Goal: Information Seeking & Learning: Learn about a topic

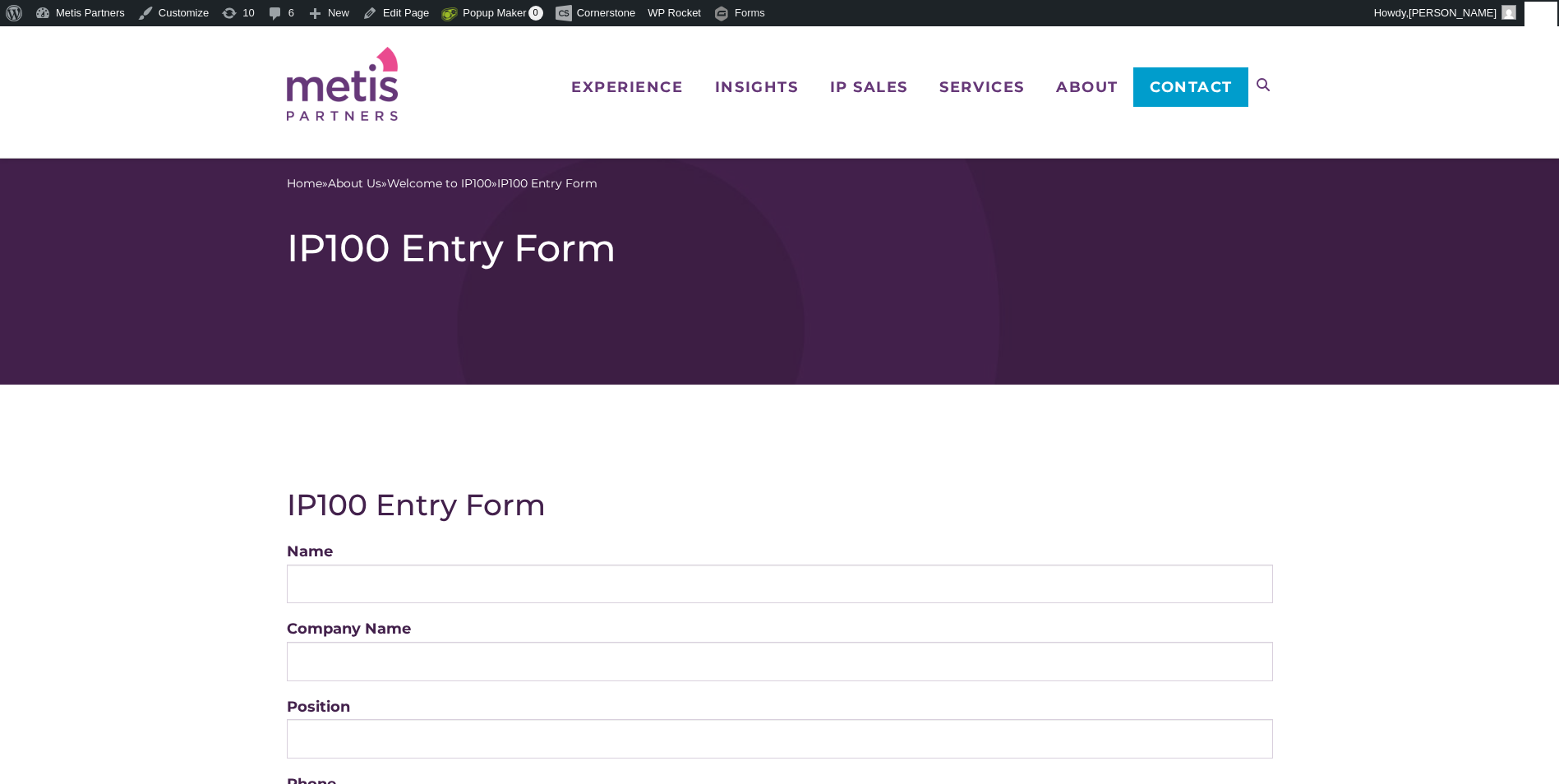
click at [328, 244] on h1 "IP100 Entry Form" at bounding box center [780, 248] width 986 height 46
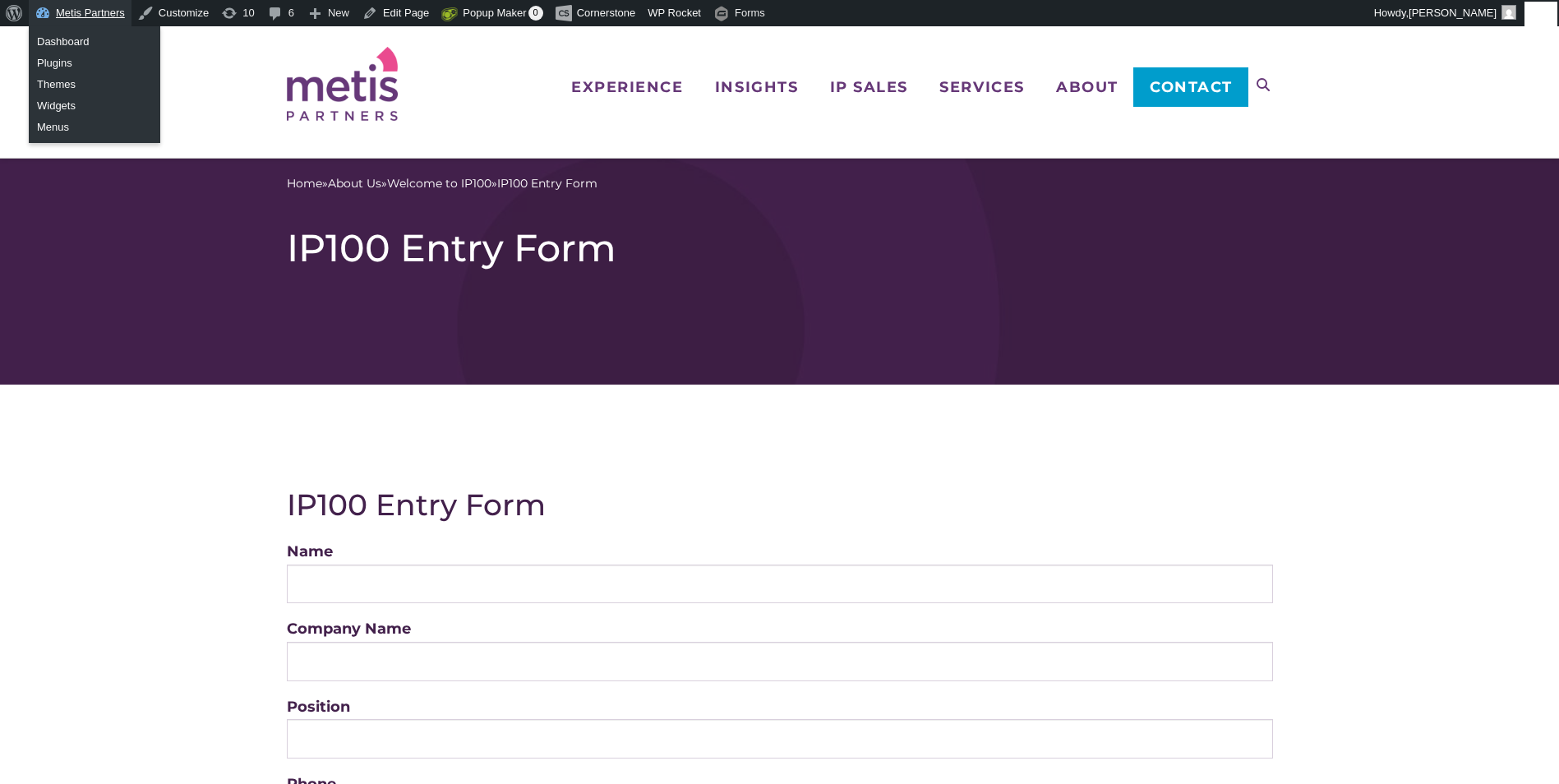
click at [53, 15] on link "Metis Partners" at bounding box center [80, 13] width 103 height 26
click at [61, 48] on link "Dashboard" at bounding box center [94, 42] width 132 height 21
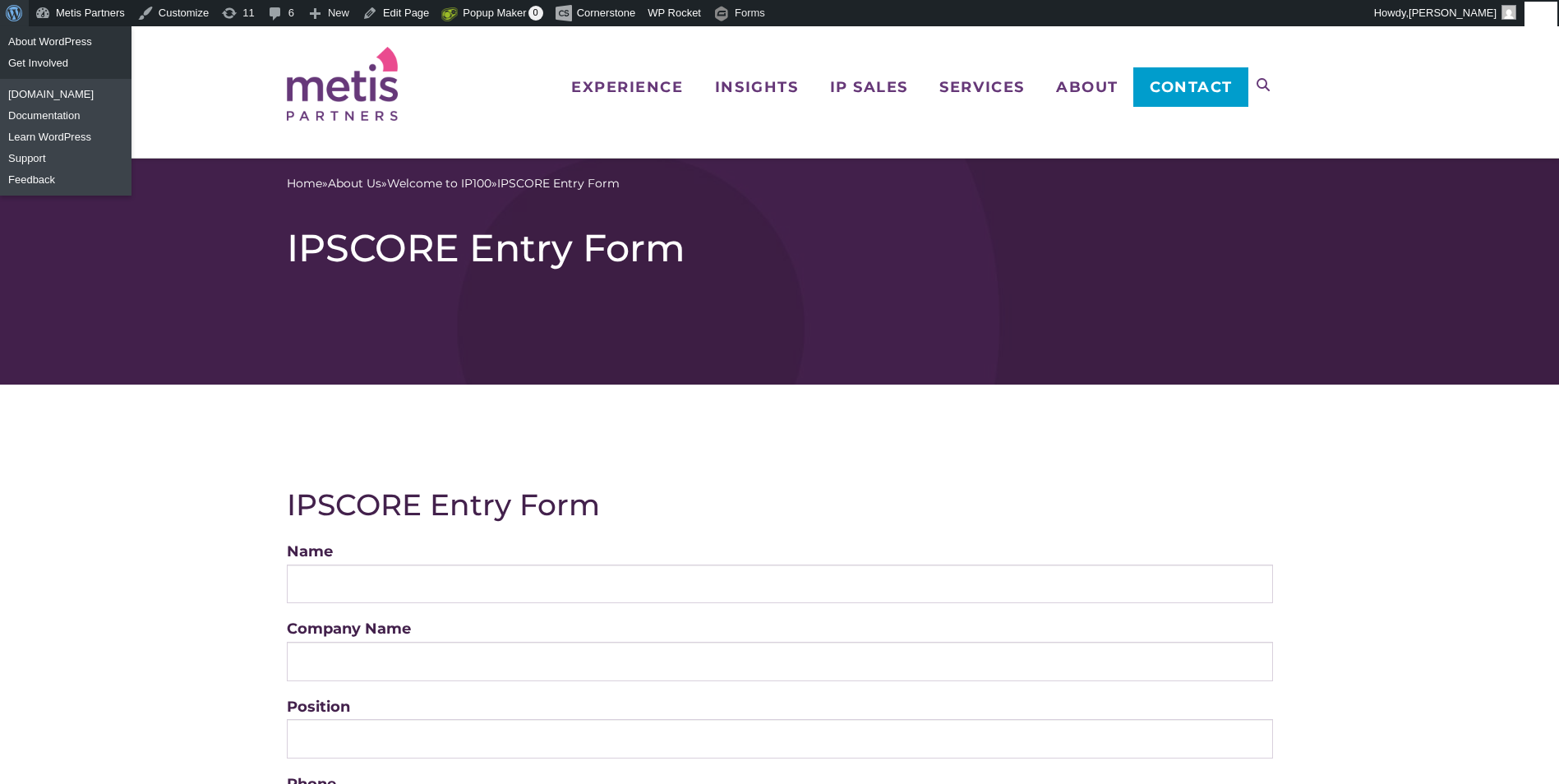
click at [14, 4] on span "Toolbar" at bounding box center [12, 11] width 13 height 23
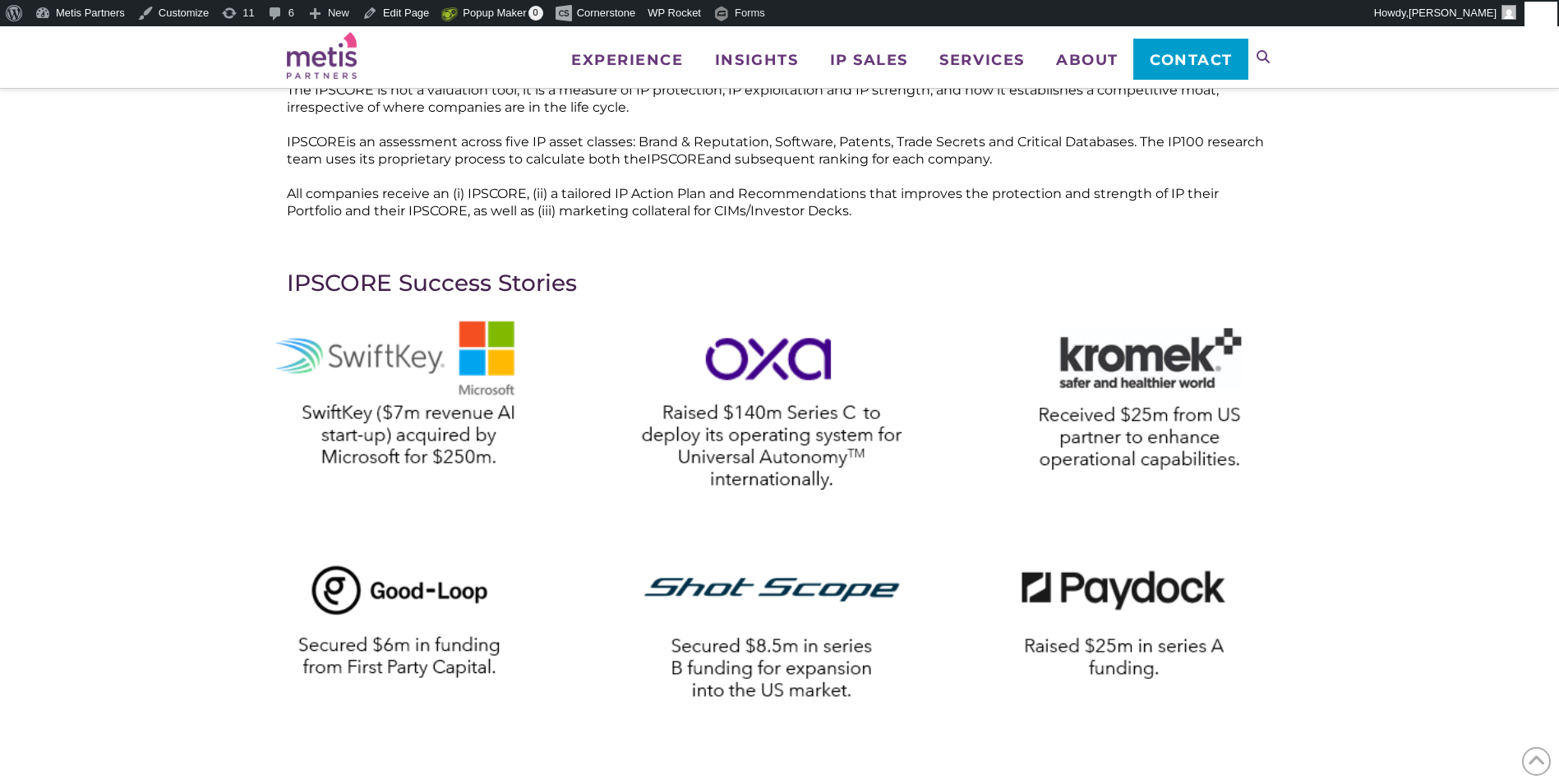
click at [670, 452] on img at bounding box center [780, 645] width 1035 height 688
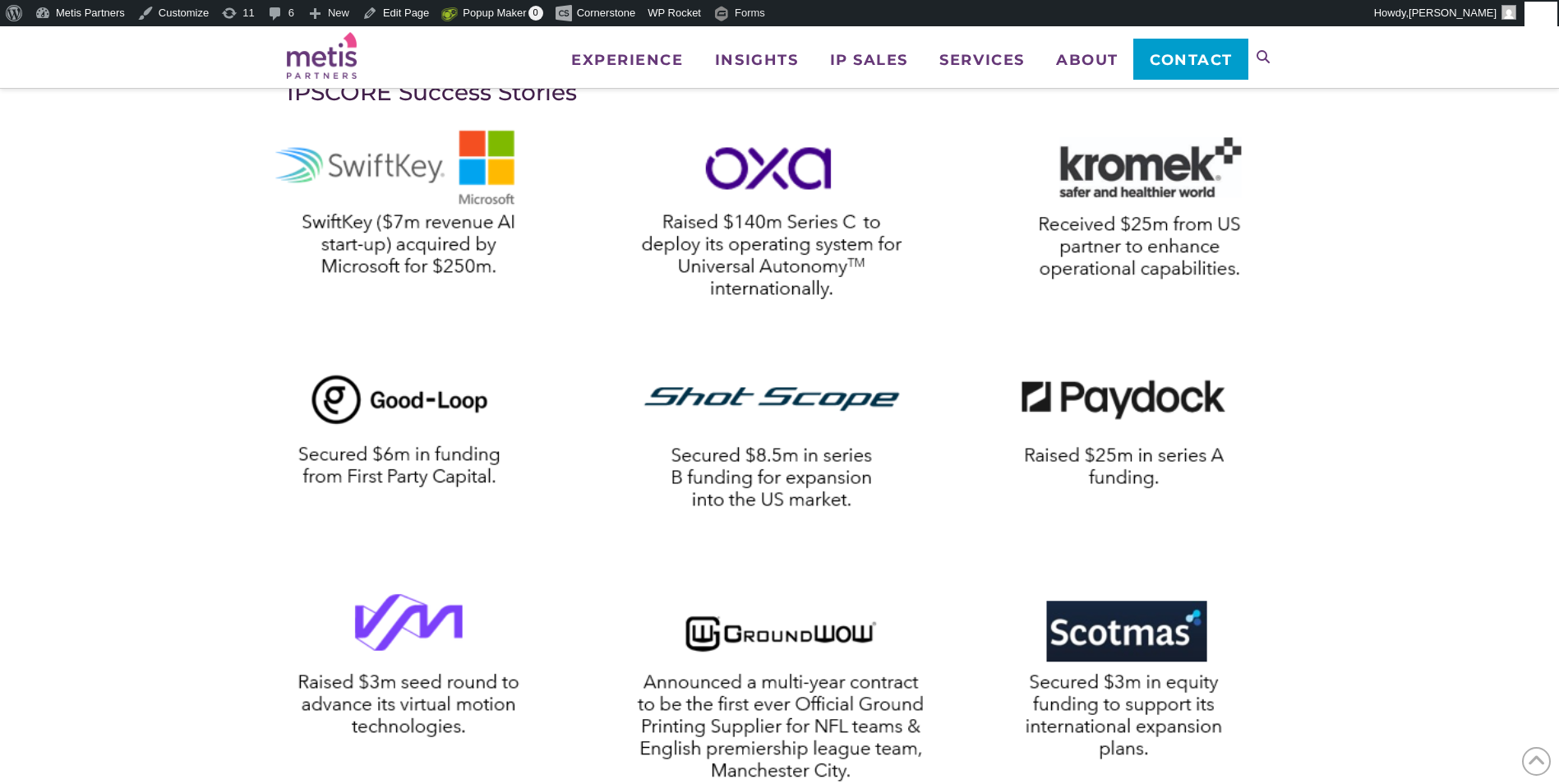
scroll to position [575, 0]
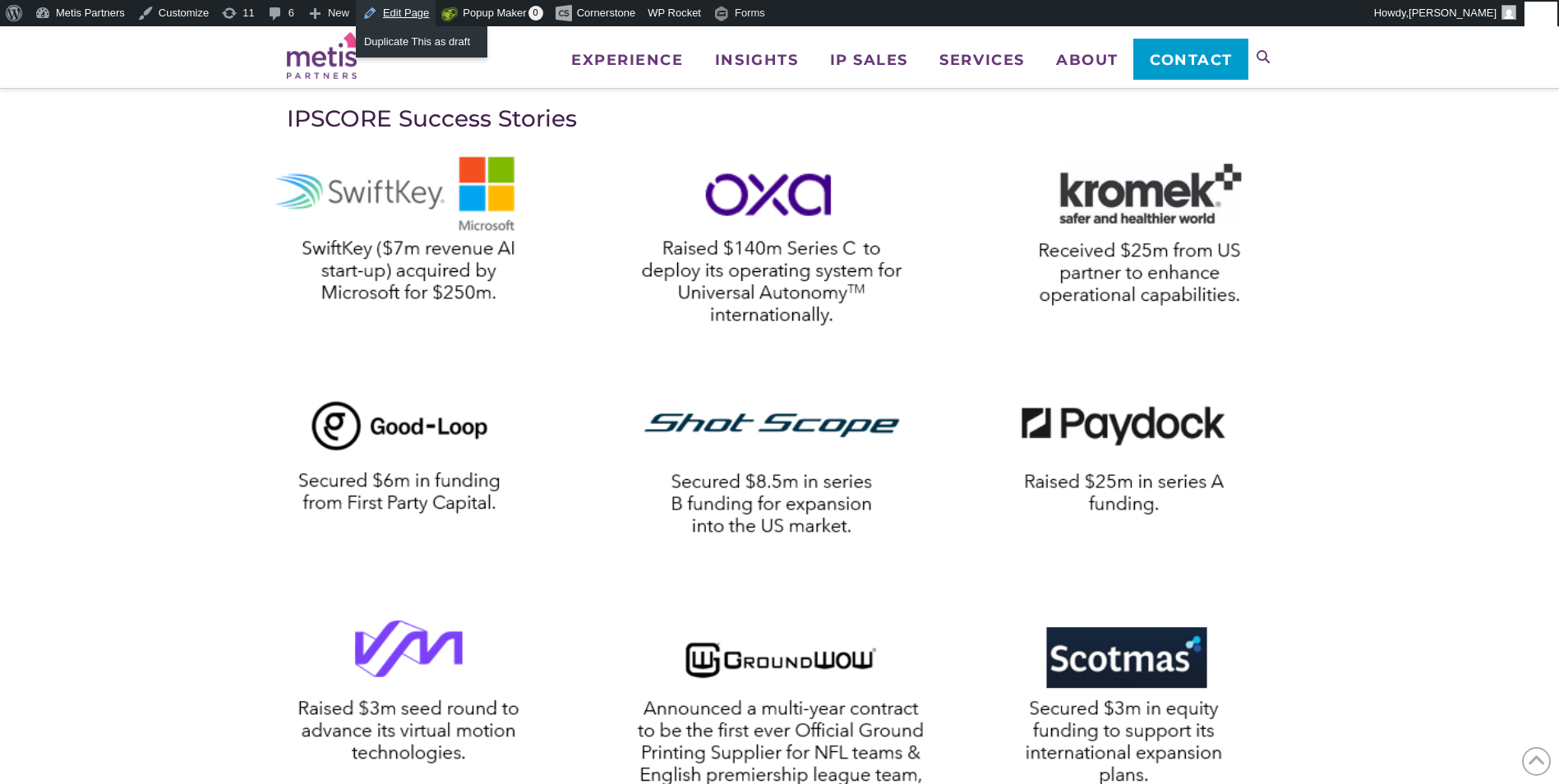
click at [410, 11] on link "Edit Page" at bounding box center [395, 13] width 80 height 26
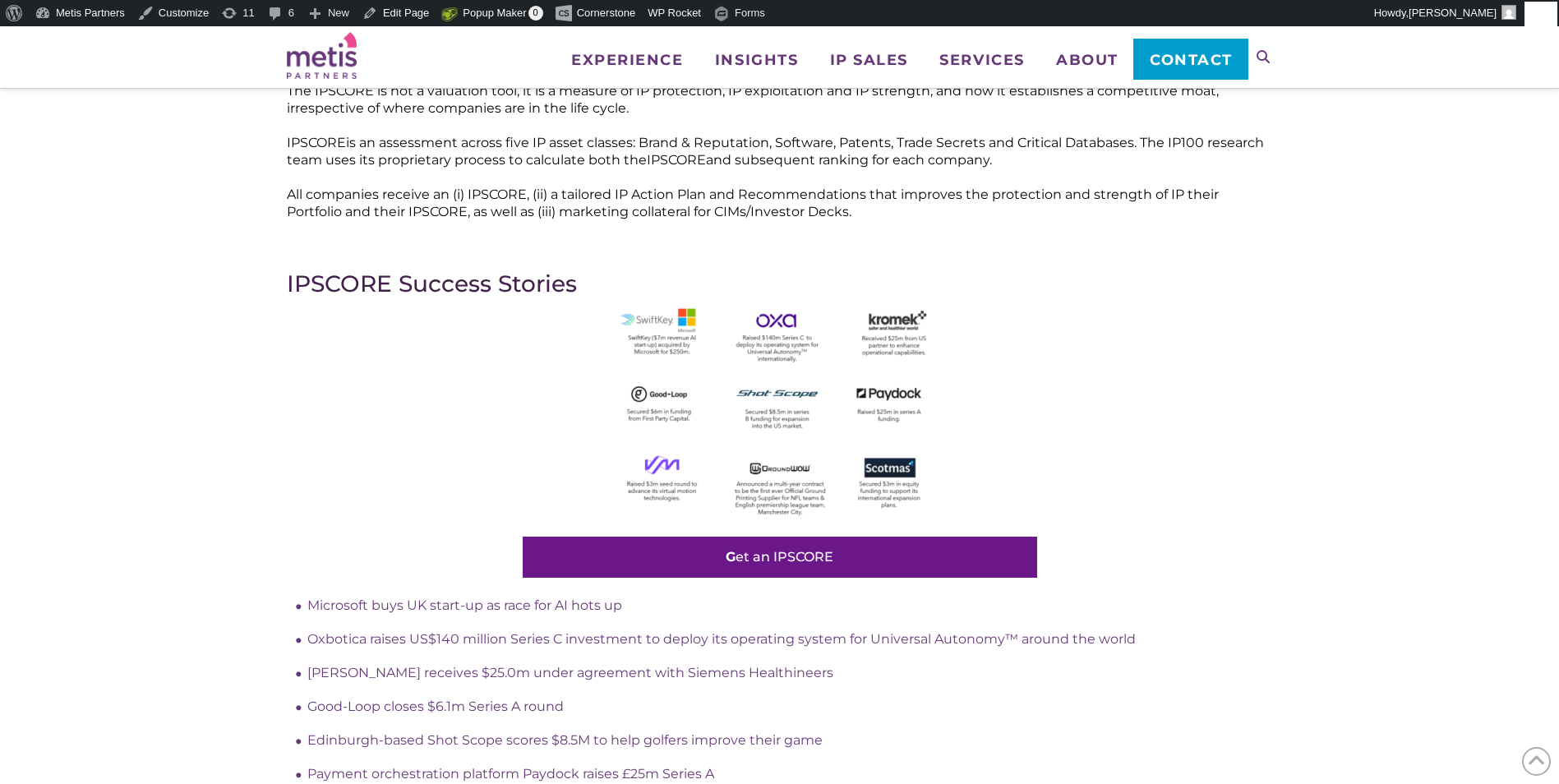
scroll to position [411, 0]
click at [734, 356] on img at bounding box center [779, 411] width 328 height 219
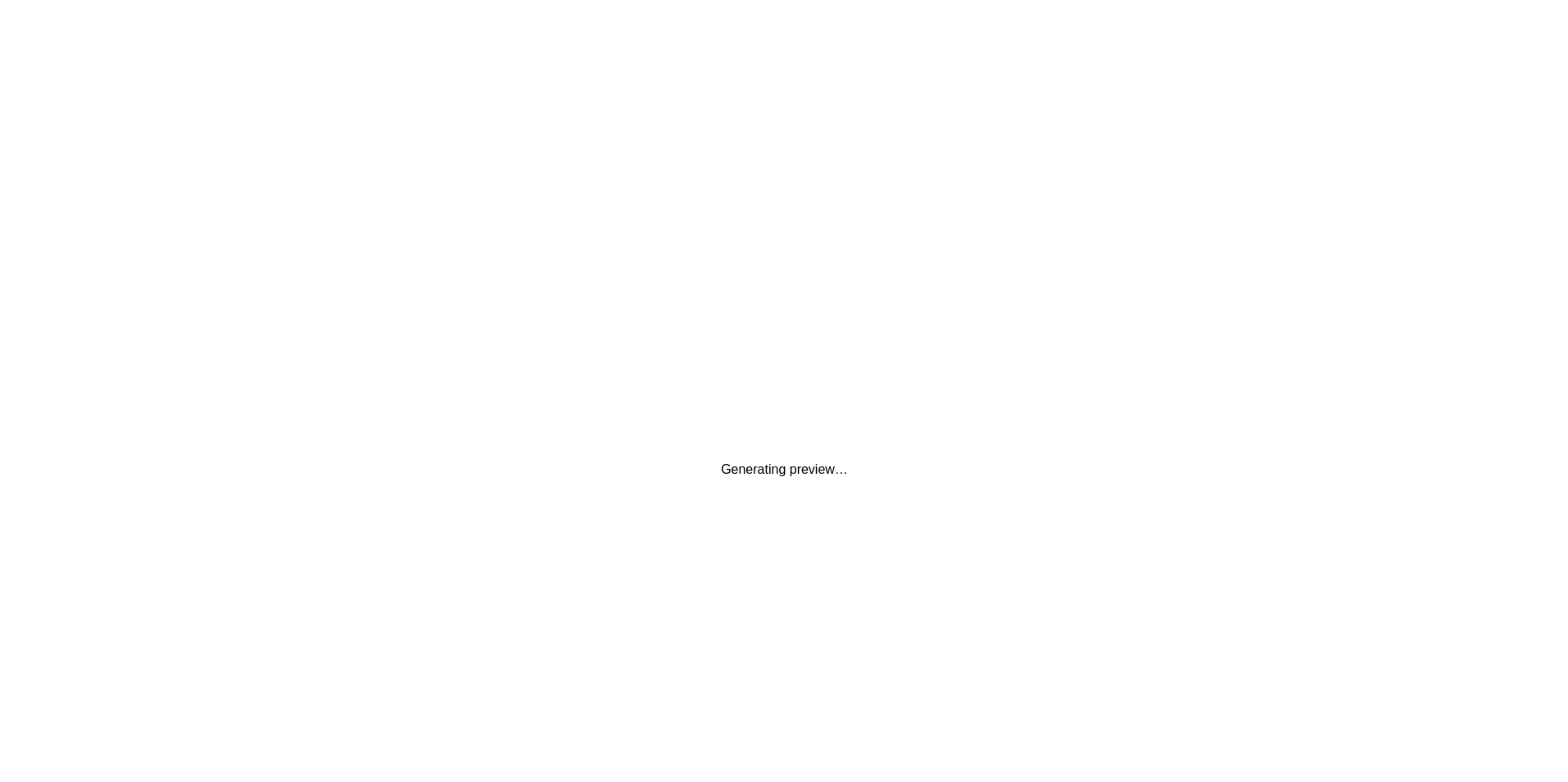
scroll to position [0, 0]
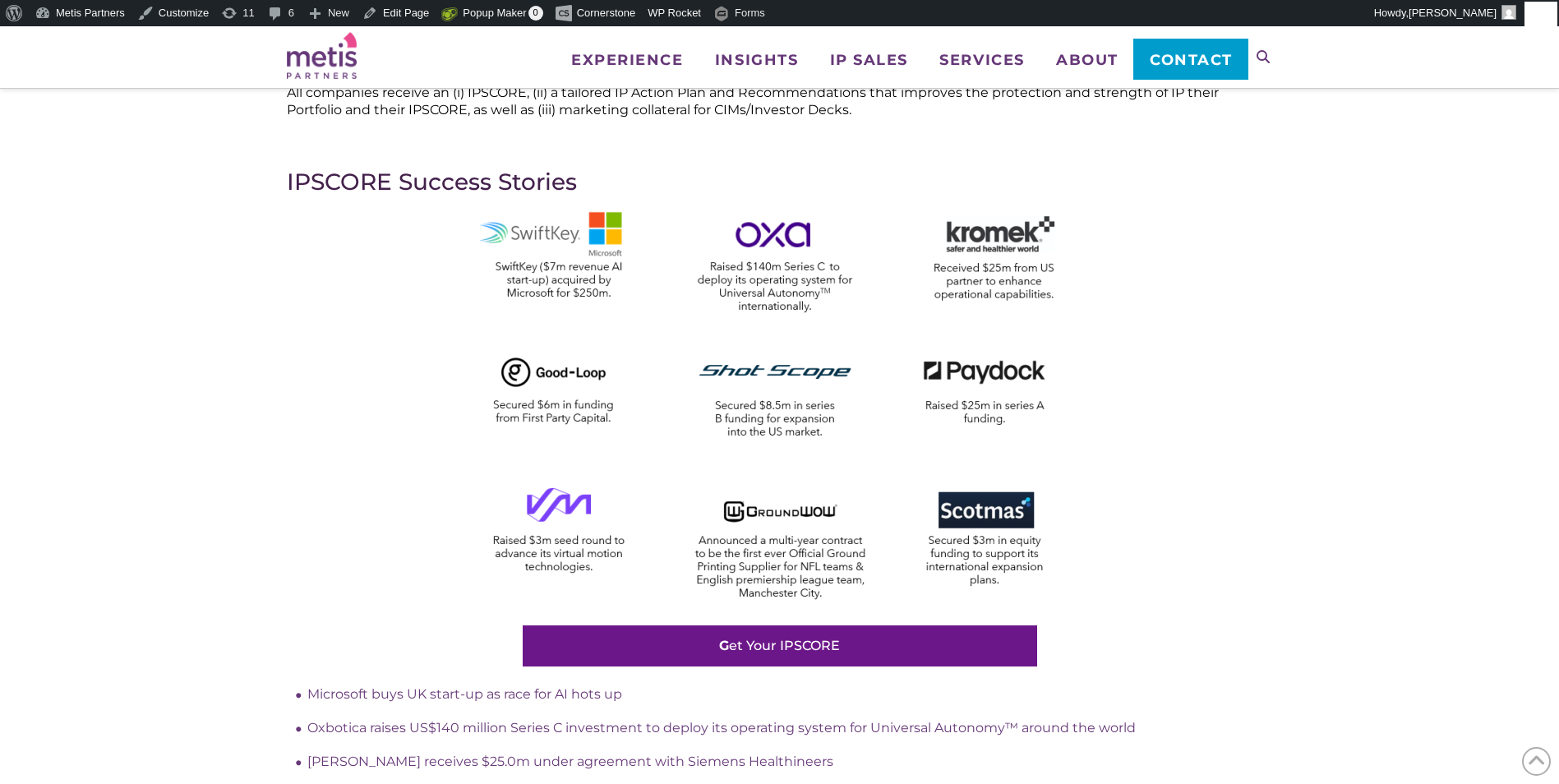
scroll to position [658, 0]
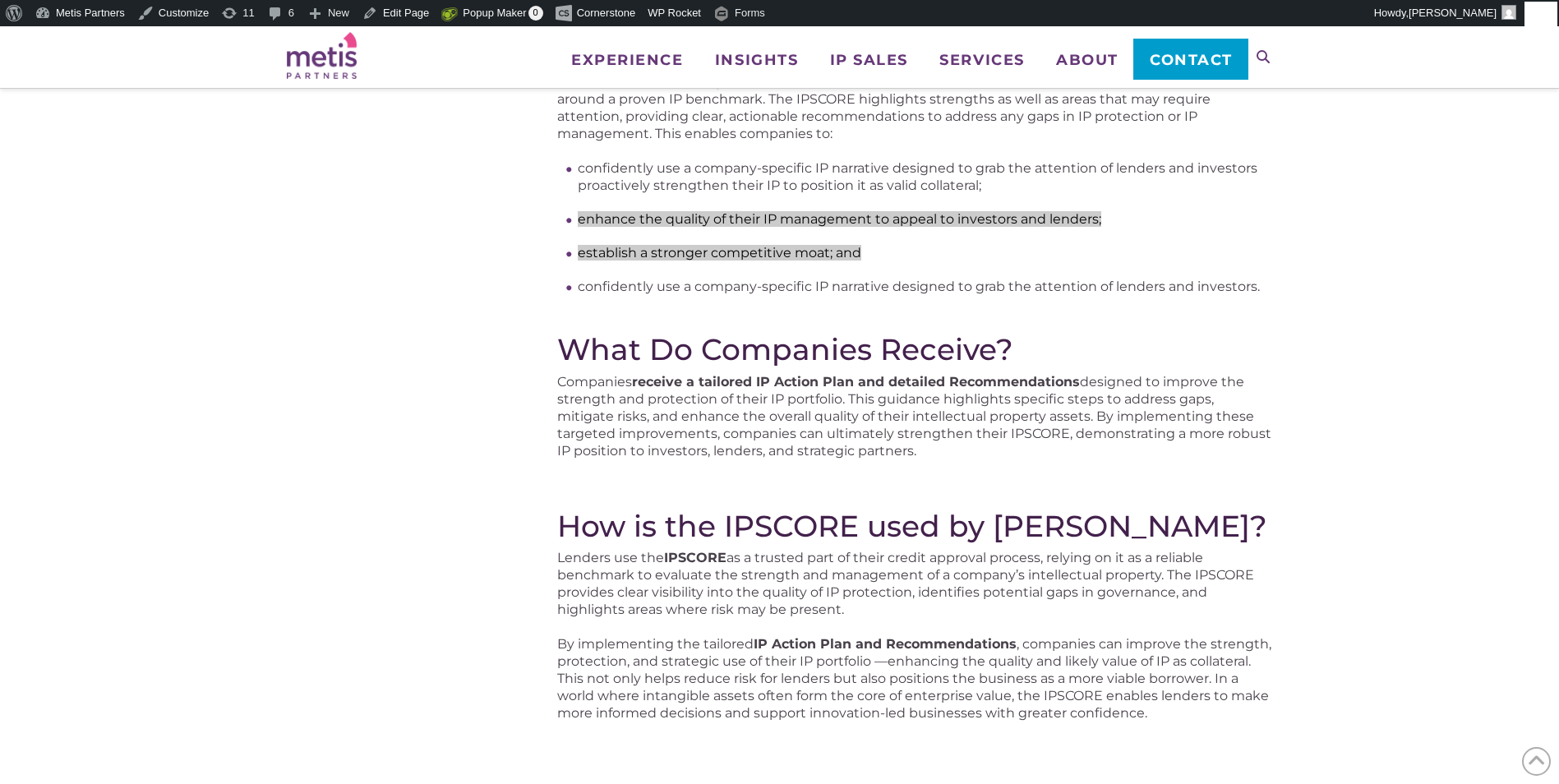
scroll to position [411, 0]
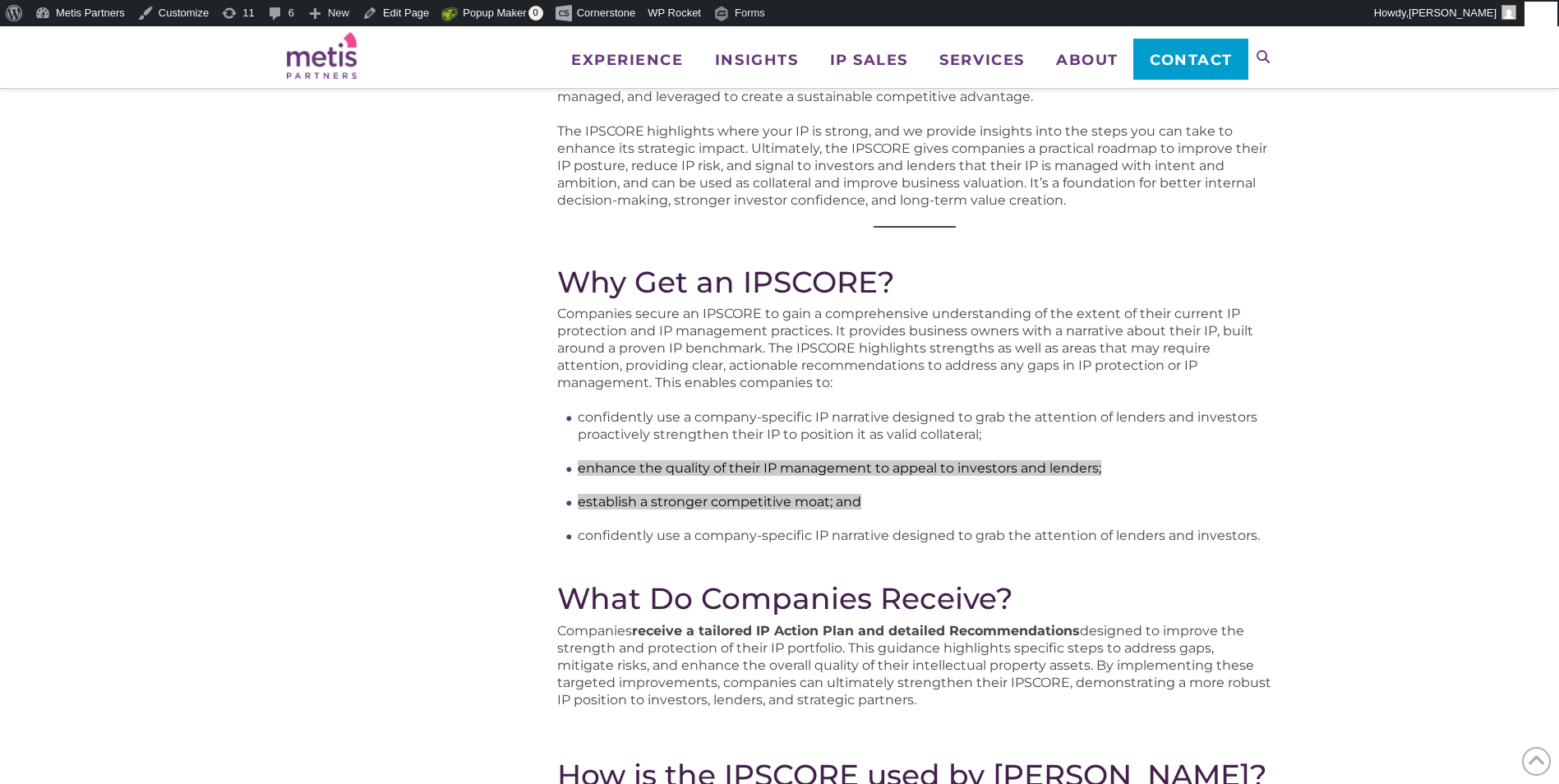
click at [900, 438] on li "confidently use a company-specific IP narrative designed to grab the attention …" at bounding box center [925, 425] width 694 height 35
click at [1073, 470] on span "enhance the quality of their IP management to appeal to investors and lenders;" at bounding box center [839, 468] width 524 height 15
drag, startPoint x: 1073, startPoint y: 470, endPoint x: 928, endPoint y: 499, distance: 147.9
click at [945, 496] on li "establish a stronger competitive moat; and" at bounding box center [925, 501] width 694 height 17
click at [866, 502] on li "establish a stronger competitive moat; and" at bounding box center [925, 501] width 694 height 17
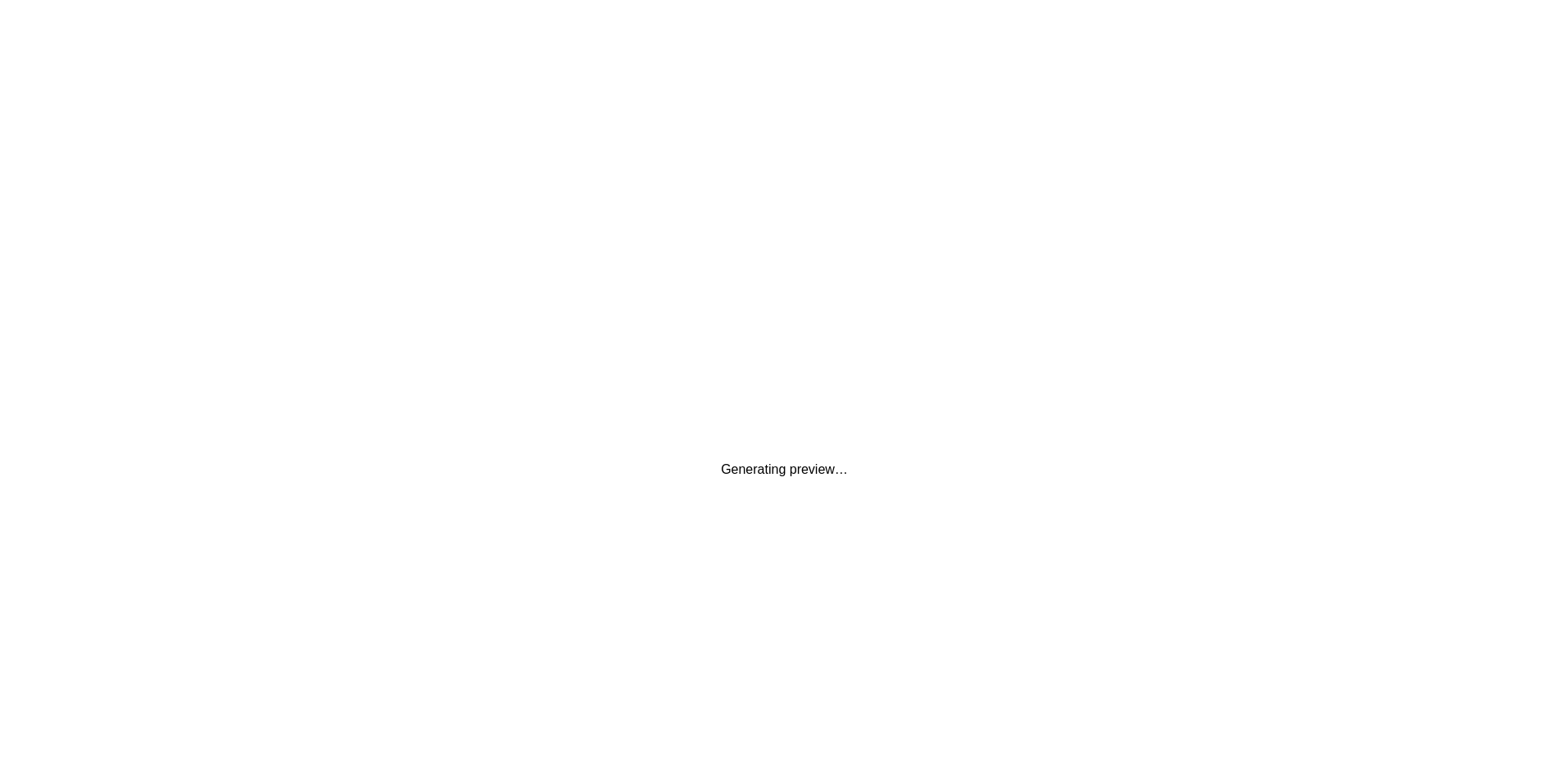
scroll to position [0, 0]
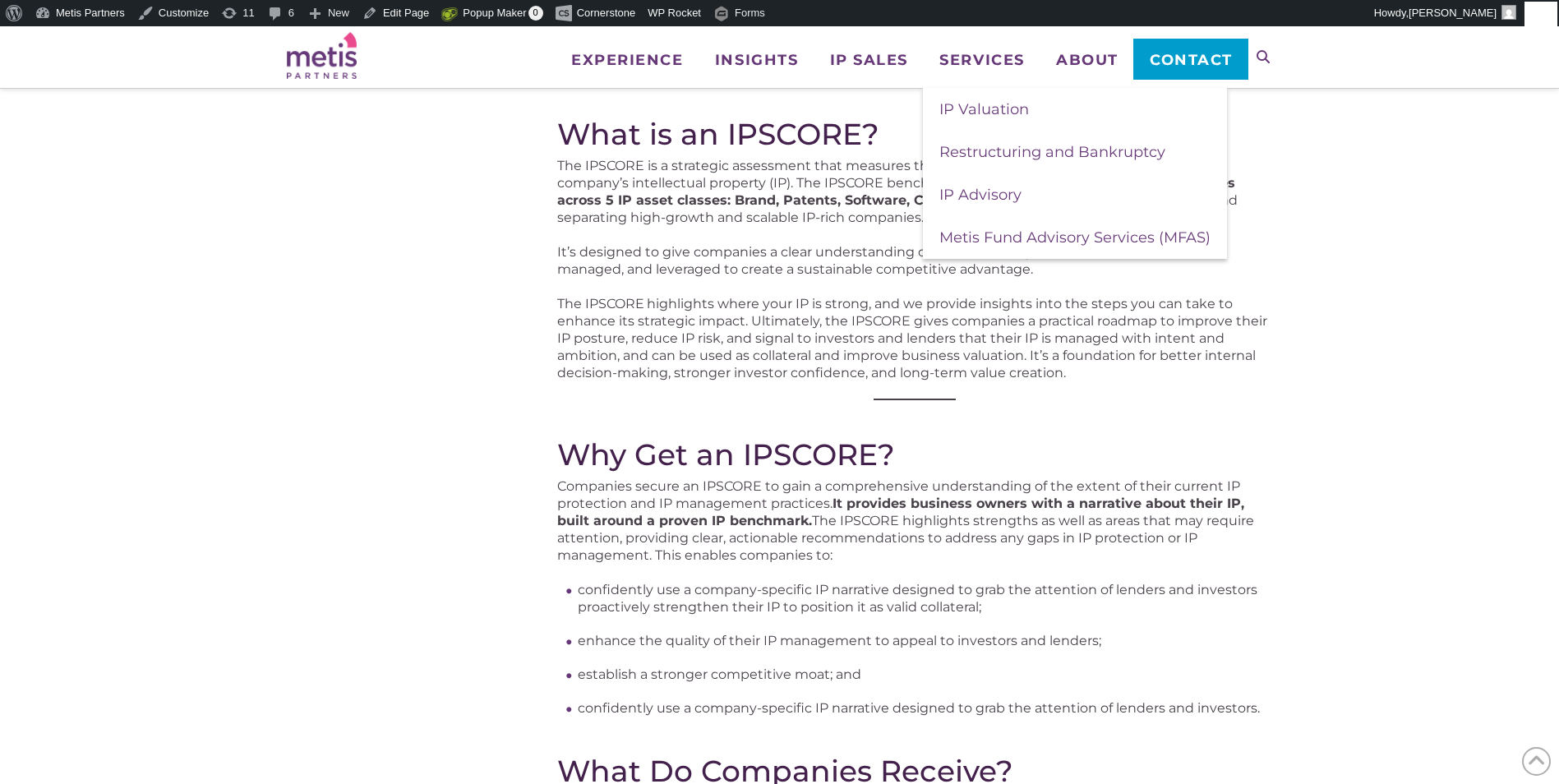
scroll to position [247, 0]
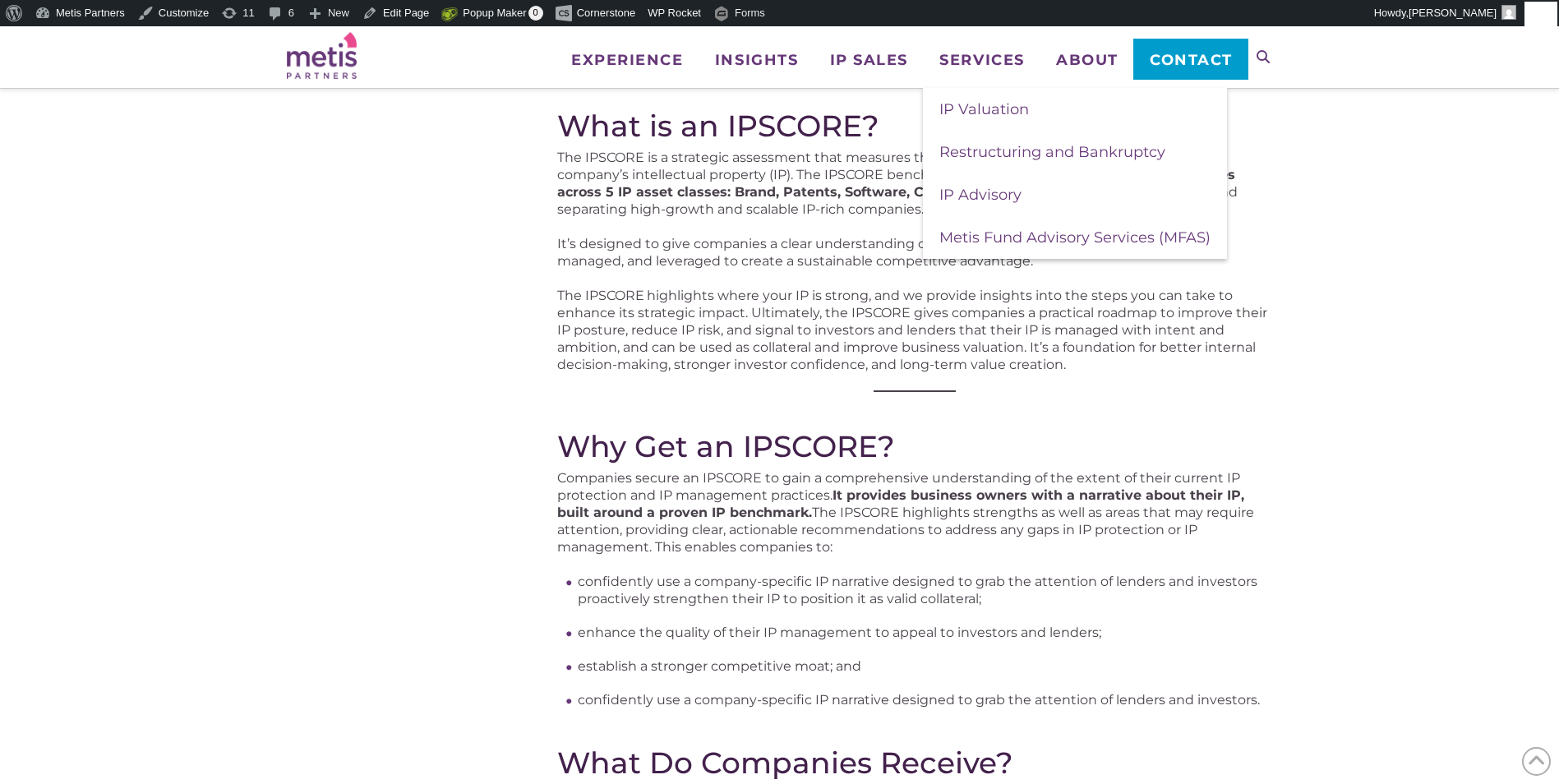
click at [737, 400] on div "What is an IPSCORE? The IPSCORE is a strategic assessment that measures the str…" at bounding box center [915, 622] width 715 height 1027
click at [886, 393] on div "What is an IPSCORE? The IPSCORE is a strategic assessment that measures the str…" at bounding box center [915, 622] width 715 height 1027
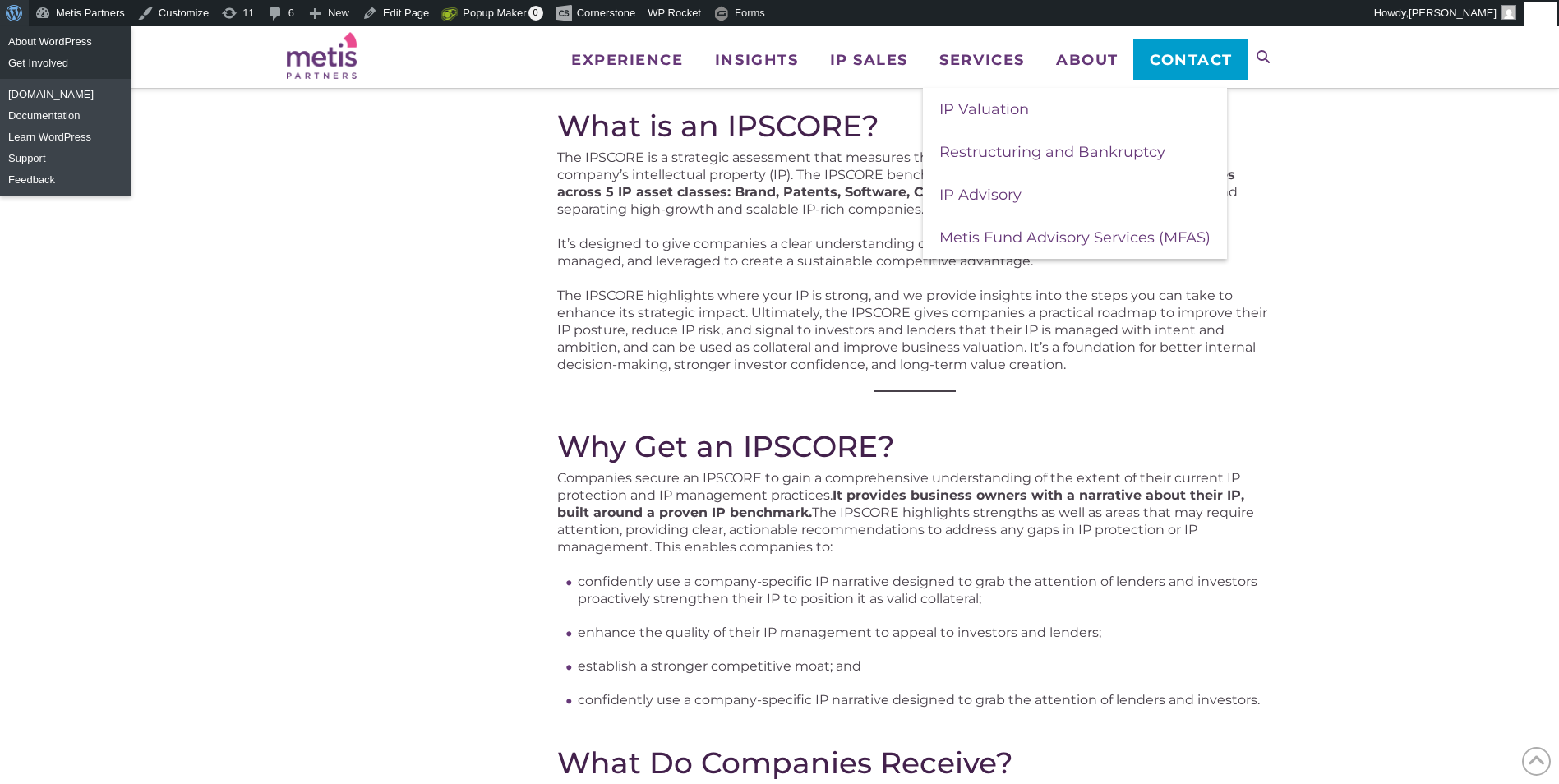
click at [14, 10] on span "Toolbar" at bounding box center [12, 11] width 13 height 23
